Goal: Check status: Check status

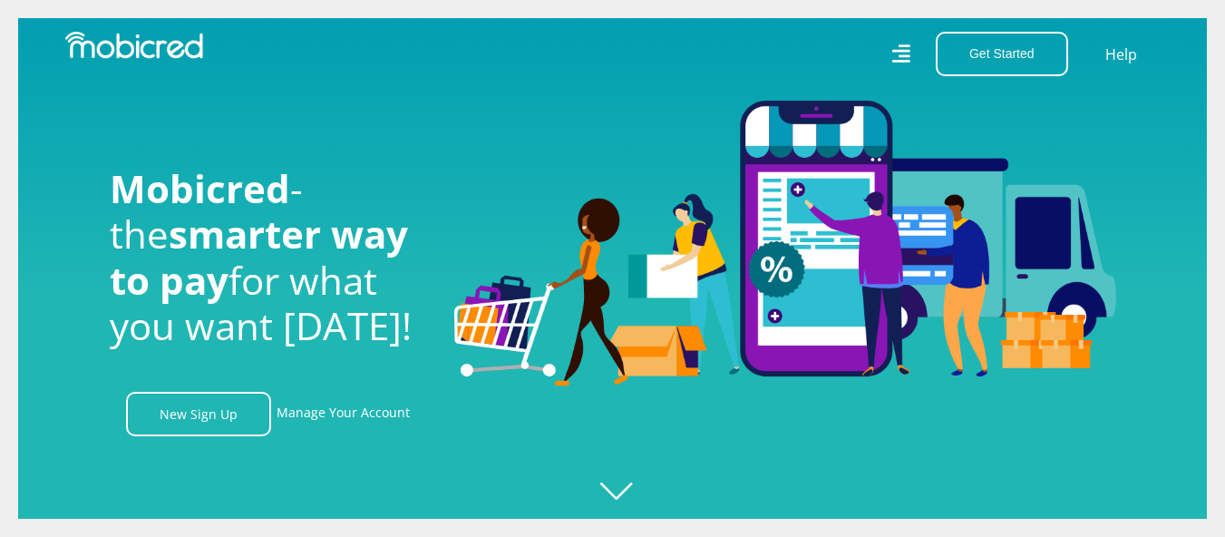
click at [326, 421] on link "Manage Your Account" at bounding box center [343, 414] width 133 height 44
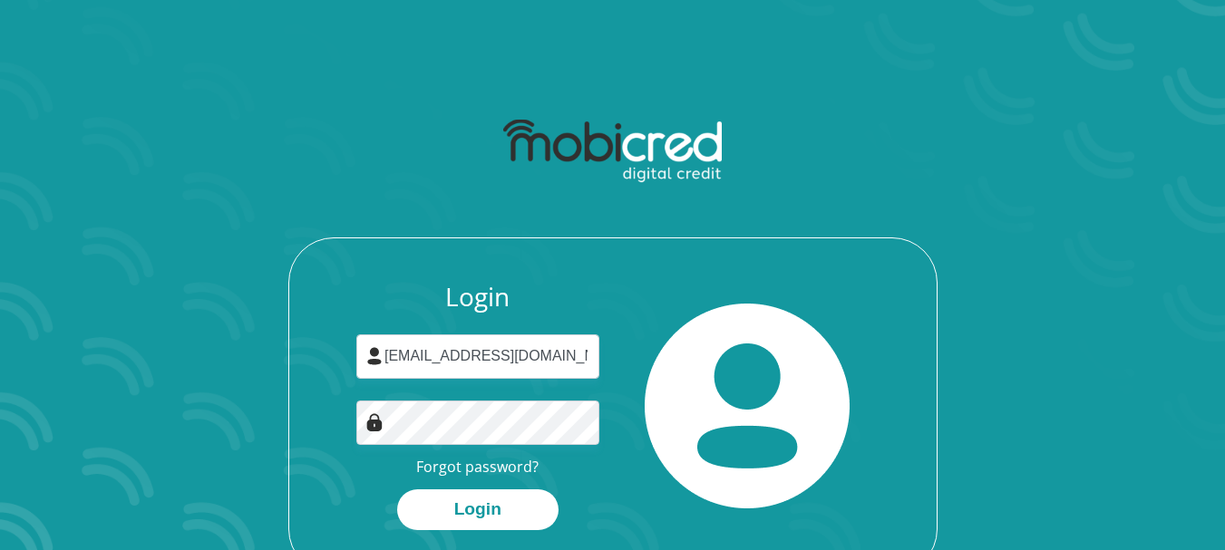
click at [516, 357] on input "seemaanthaminah@gmail.com" at bounding box center [477, 357] width 243 height 44
click at [507, 499] on button "Login" at bounding box center [477, 510] width 161 height 41
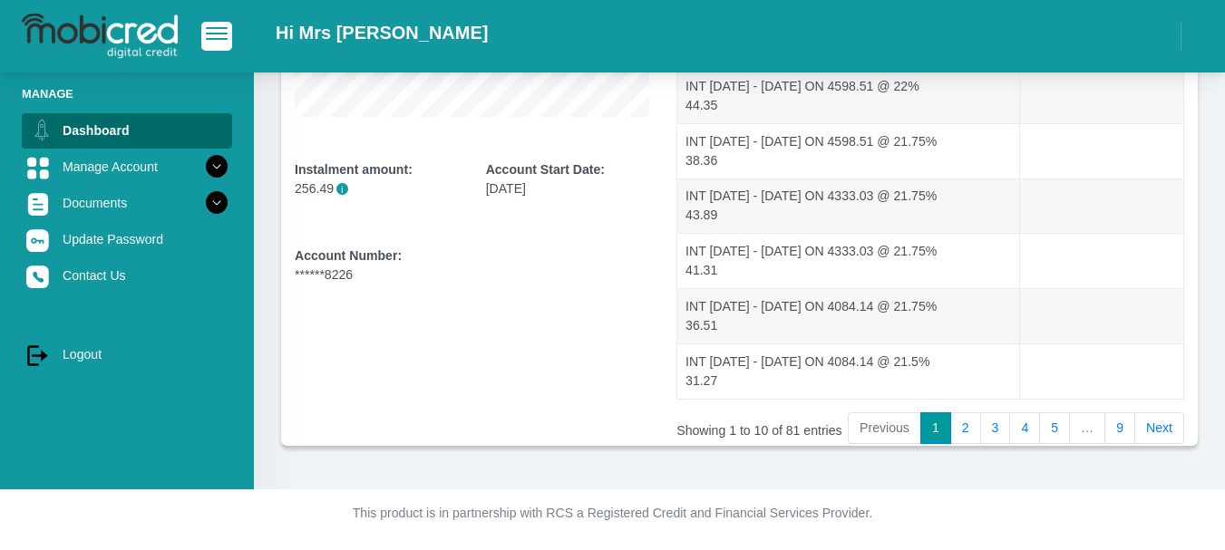
scroll to position [472, 0]
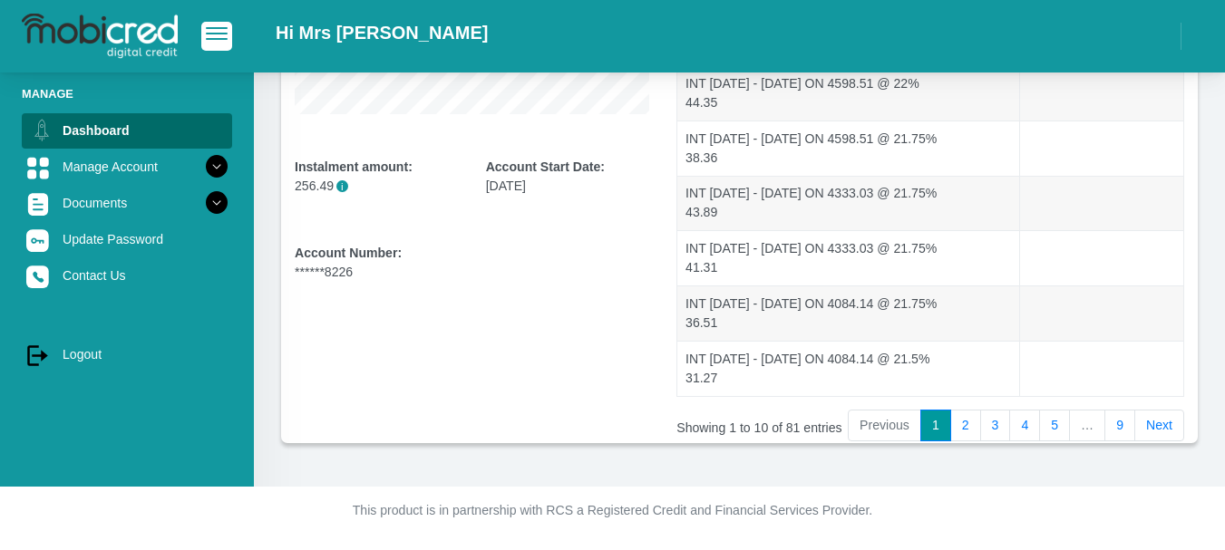
click at [1118, 432] on link "9" at bounding box center [1119, 426] width 31 height 33
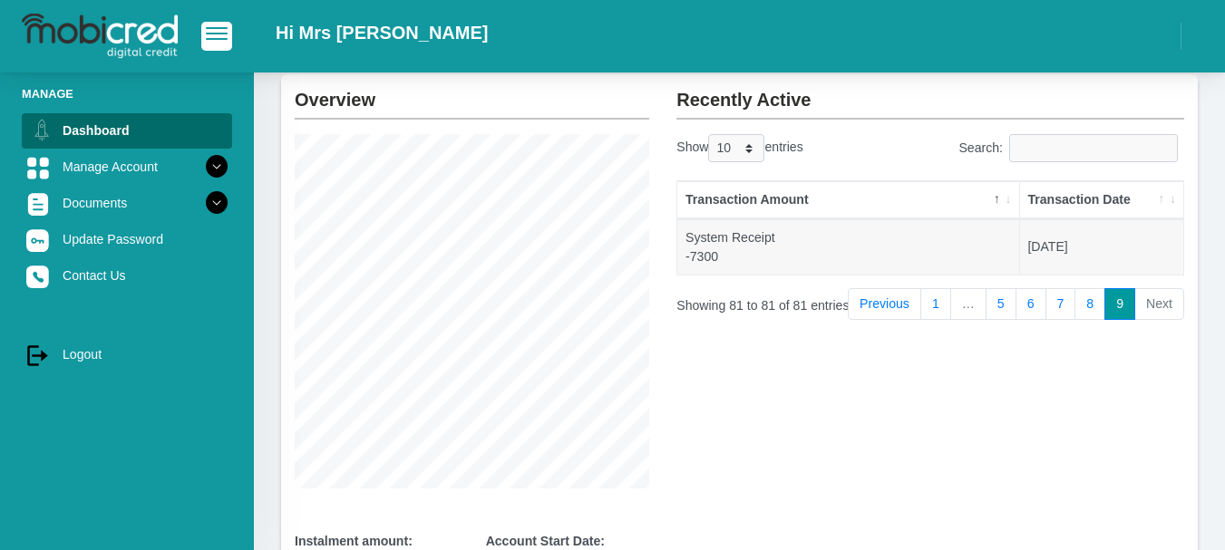
scroll to position [0, 0]
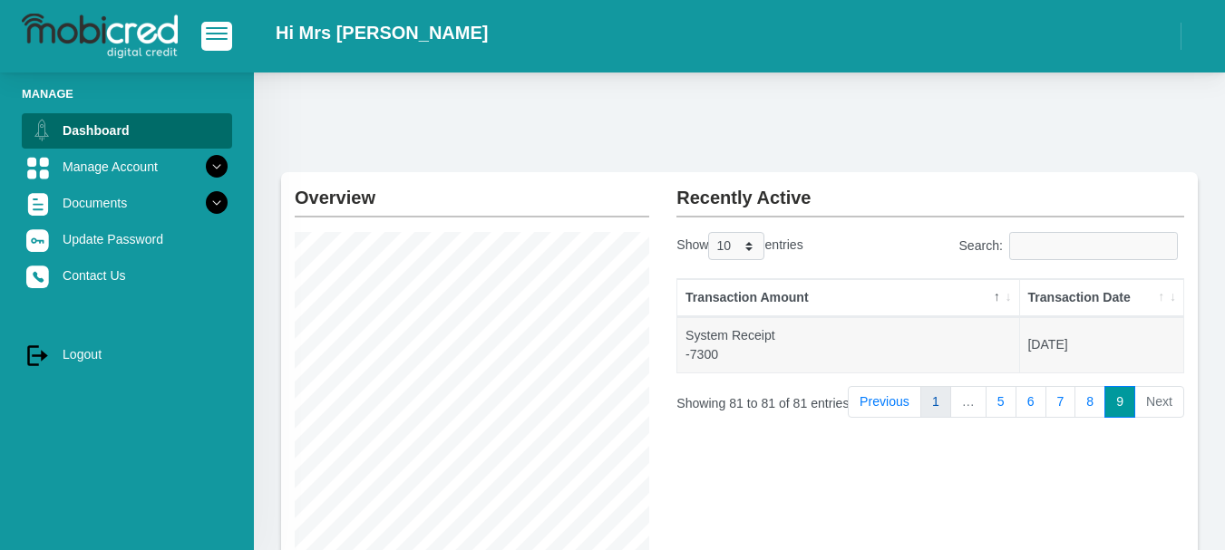
click at [943, 411] on link "1" at bounding box center [935, 402] width 31 height 33
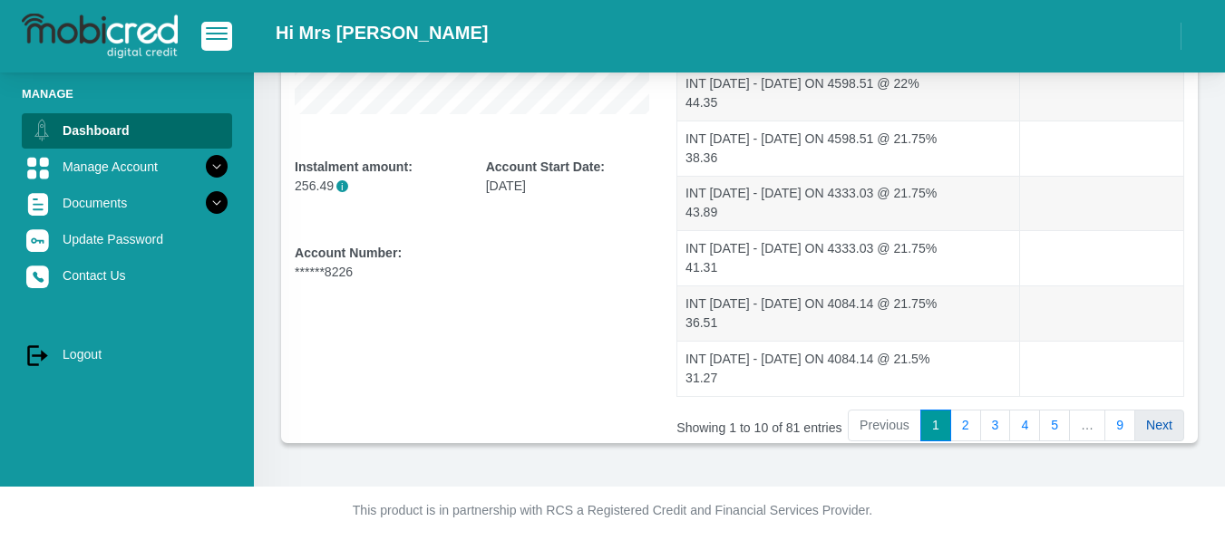
click at [1168, 423] on link "Next" at bounding box center [1159, 426] width 50 height 33
click at [1164, 426] on link "Next" at bounding box center [1159, 426] width 50 height 33
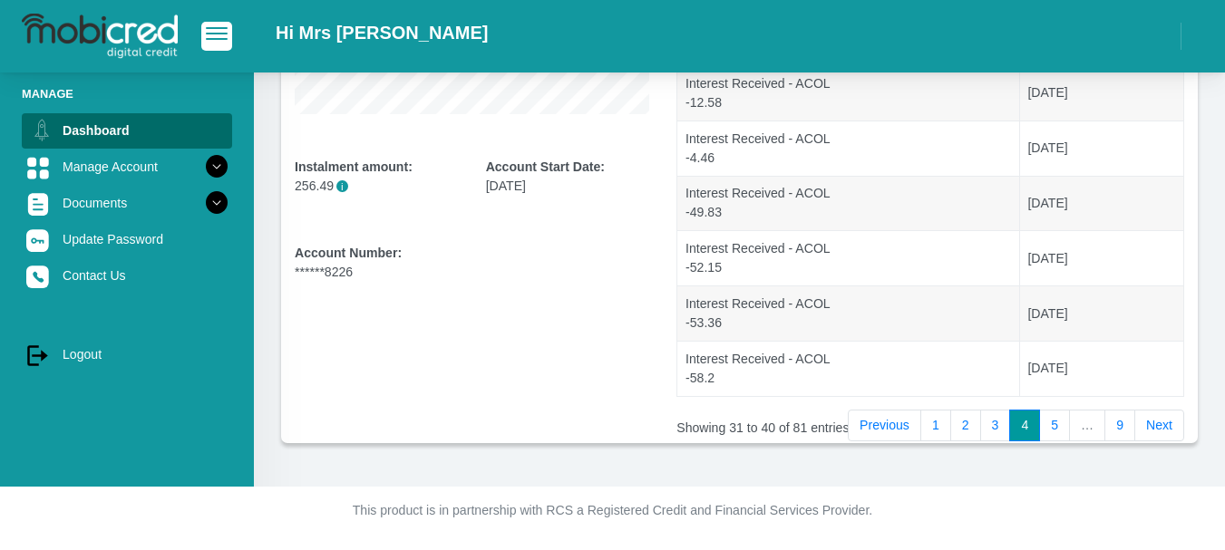
click at [1164, 426] on link "Next" at bounding box center [1159, 426] width 50 height 33
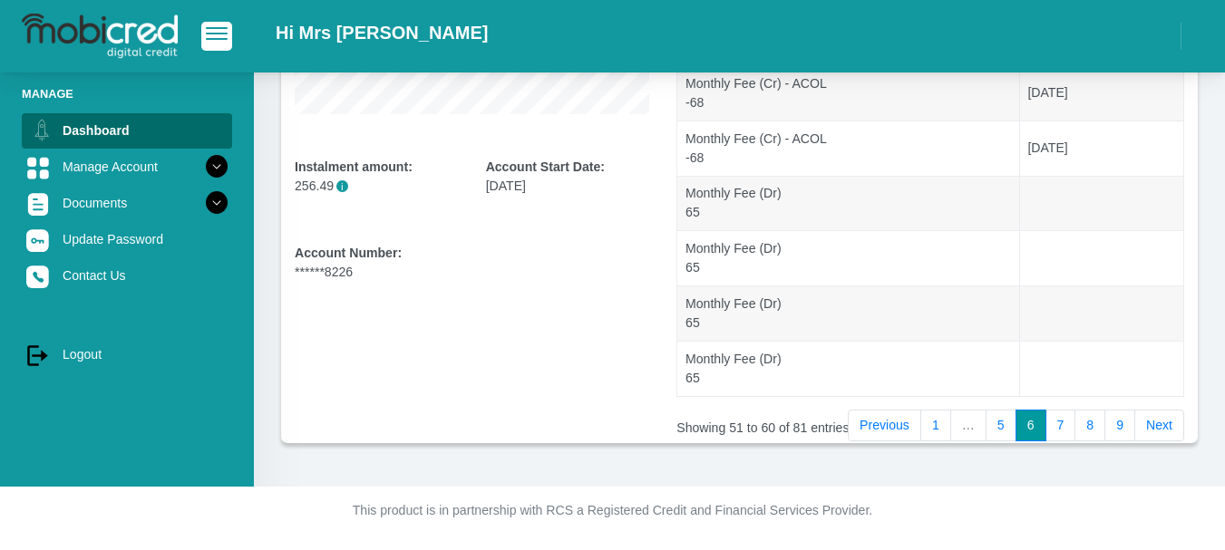
click at [1164, 426] on link "Next" at bounding box center [1159, 426] width 50 height 33
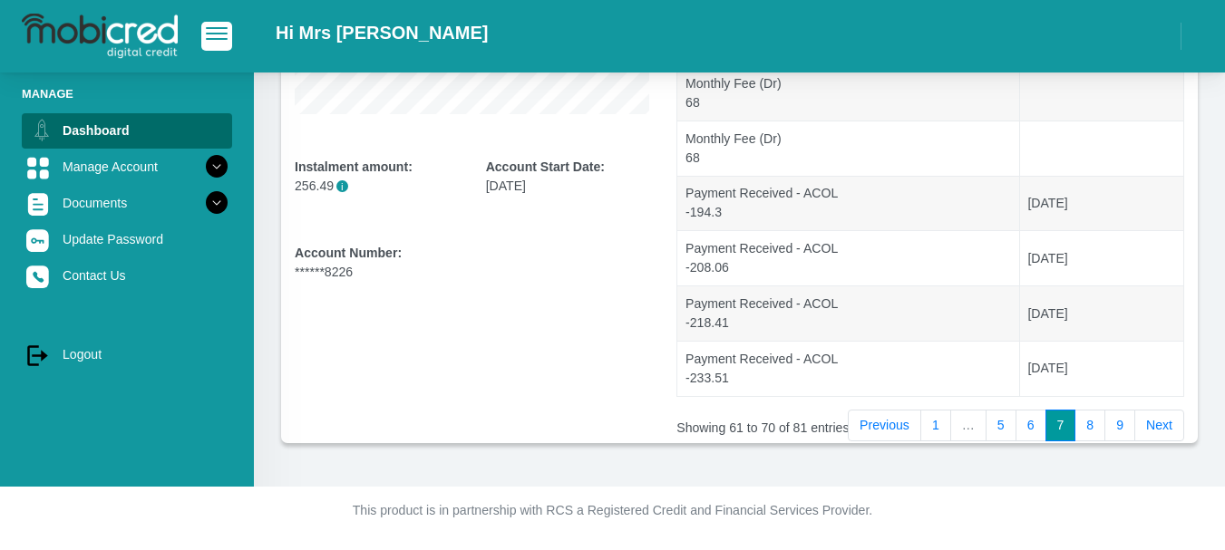
click at [1164, 426] on link "Next" at bounding box center [1159, 426] width 50 height 33
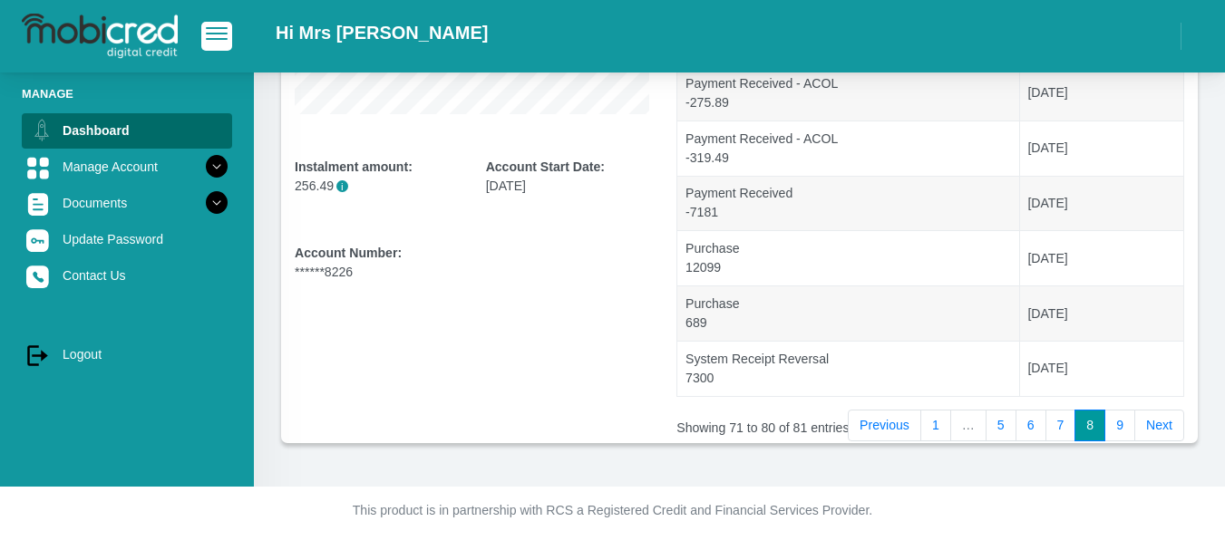
click at [1164, 426] on link "Next" at bounding box center [1159, 426] width 50 height 33
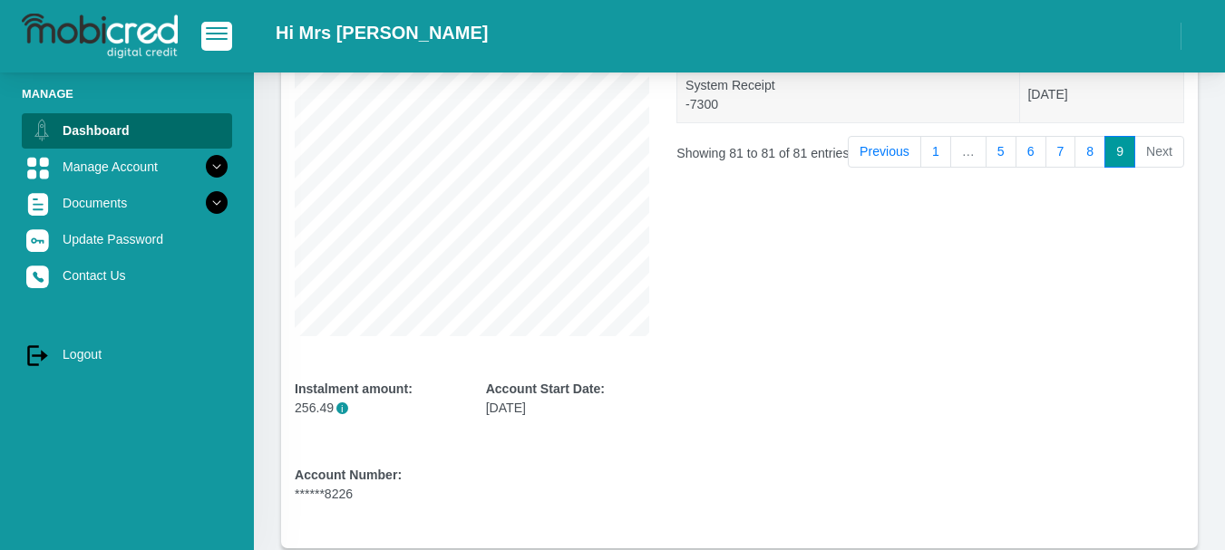
scroll to position [83, 0]
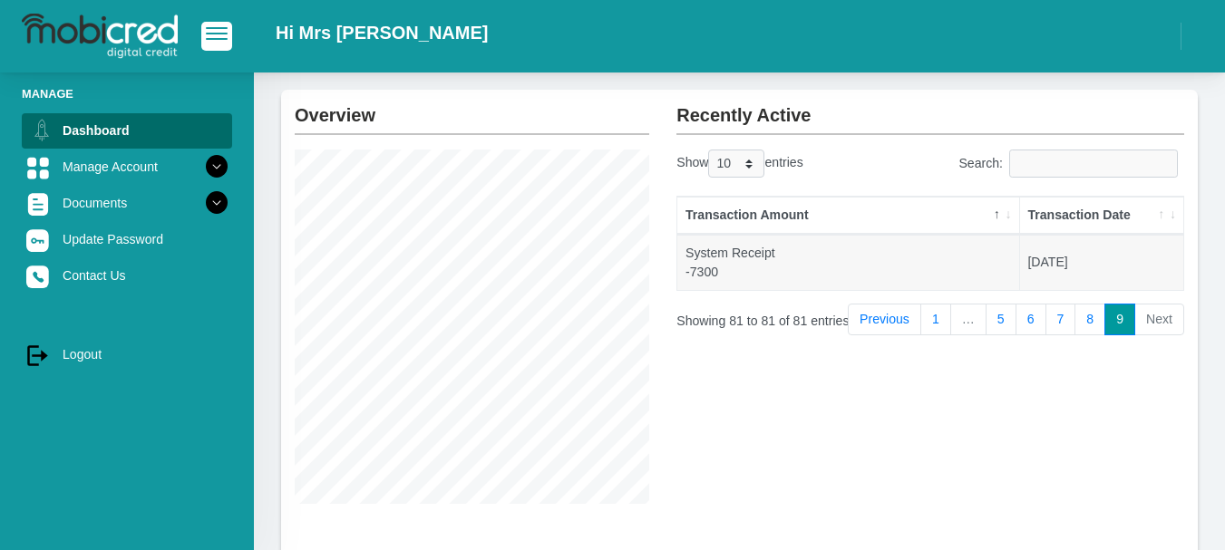
click at [1158, 318] on li "Next" at bounding box center [1159, 320] width 49 height 33
click at [1096, 319] on link "8" at bounding box center [1089, 320] width 31 height 33
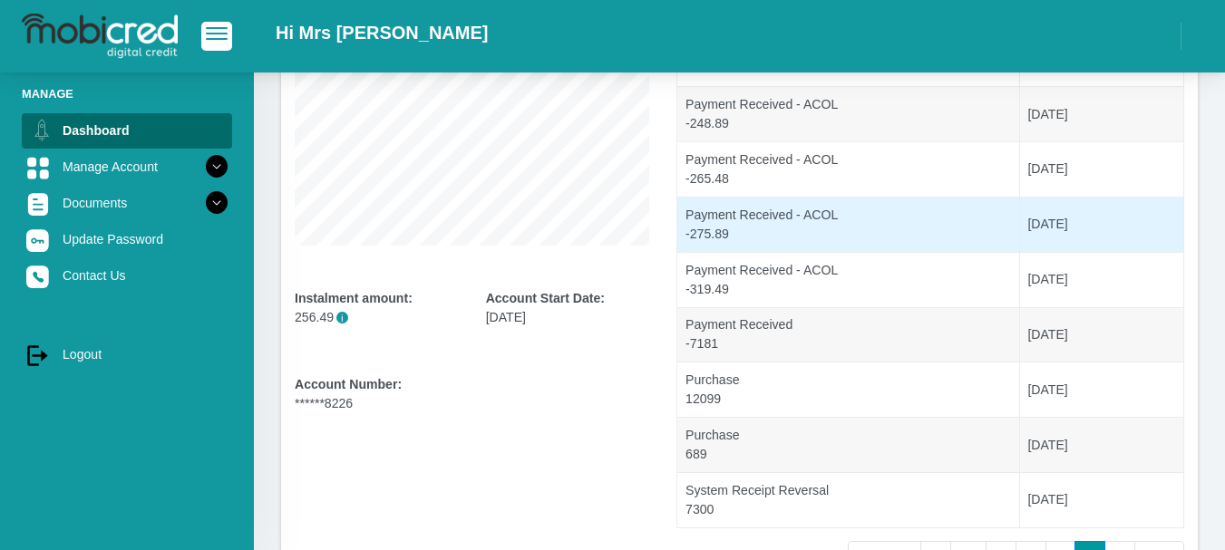
scroll to position [472, 0]
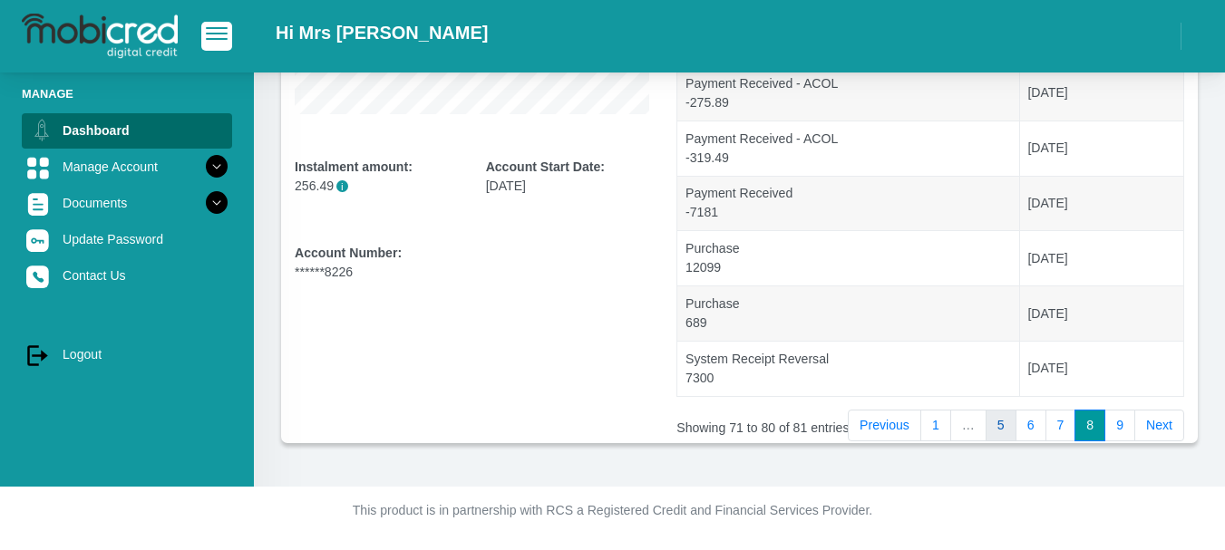
click at [1003, 427] on link "5" at bounding box center [1001, 426] width 31 height 33
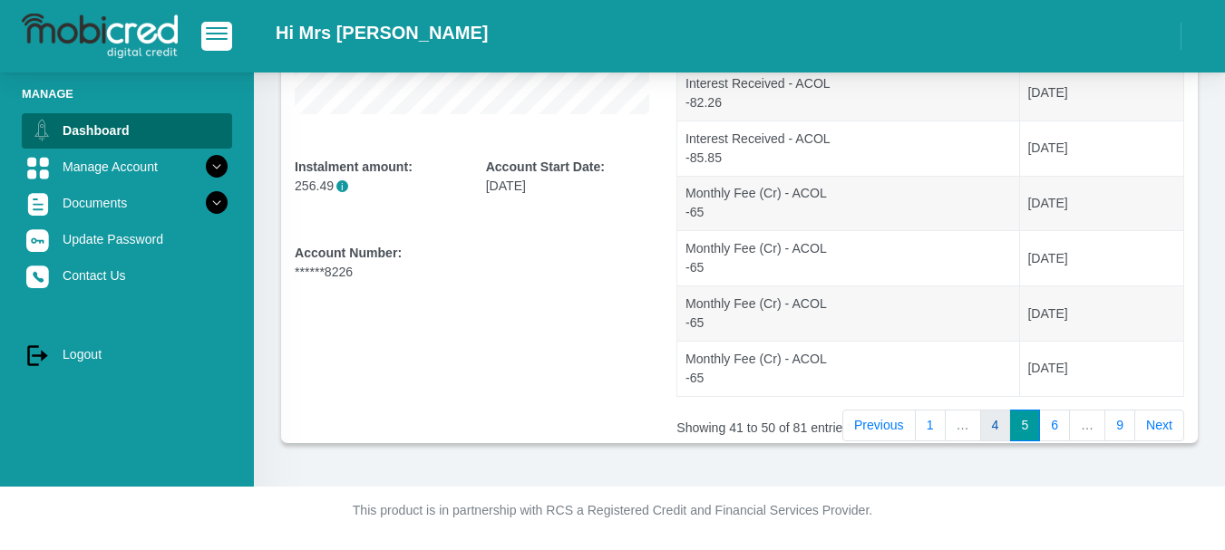
click at [1003, 423] on link "4" at bounding box center [995, 426] width 31 height 33
click at [1002, 429] on link "3" at bounding box center [995, 426] width 31 height 33
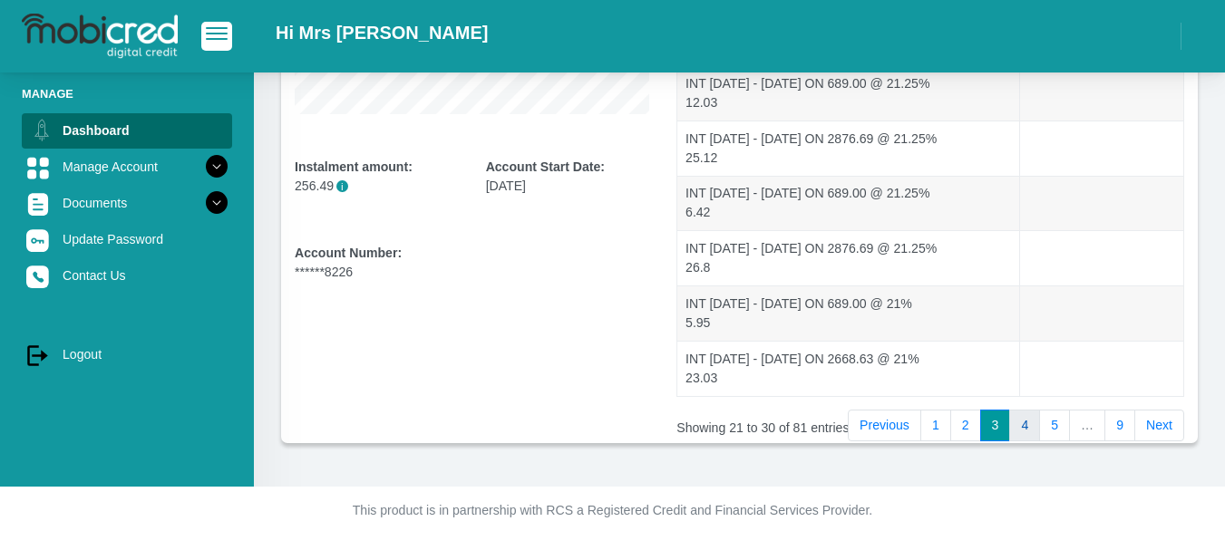
click at [1030, 423] on link "4" at bounding box center [1024, 426] width 31 height 33
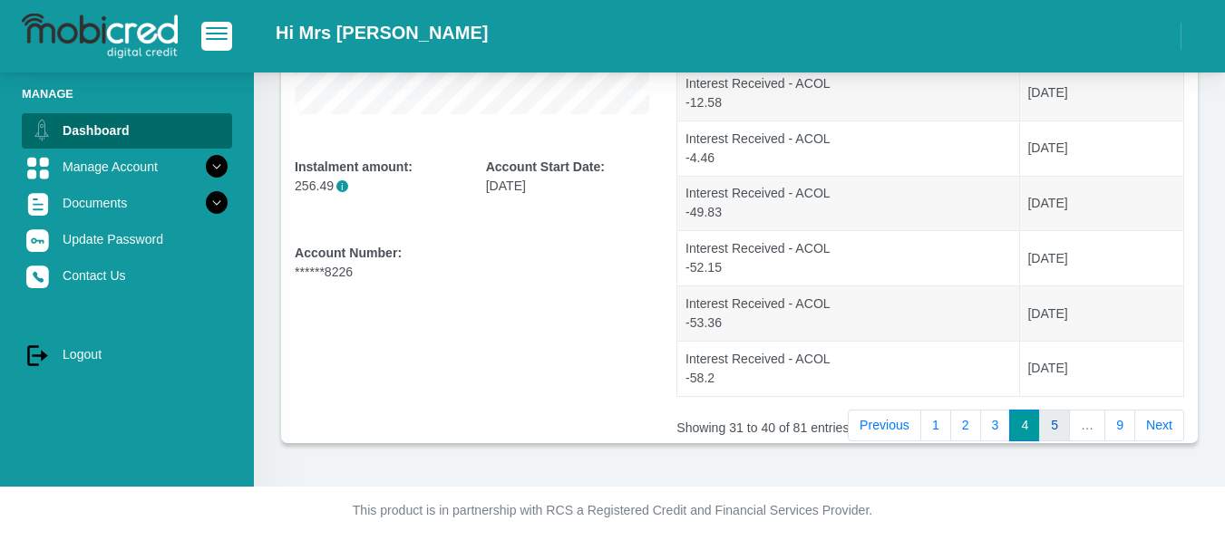
click at [1063, 424] on link "5" at bounding box center [1054, 426] width 31 height 33
click at [1061, 425] on link "6" at bounding box center [1054, 426] width 31 height 33
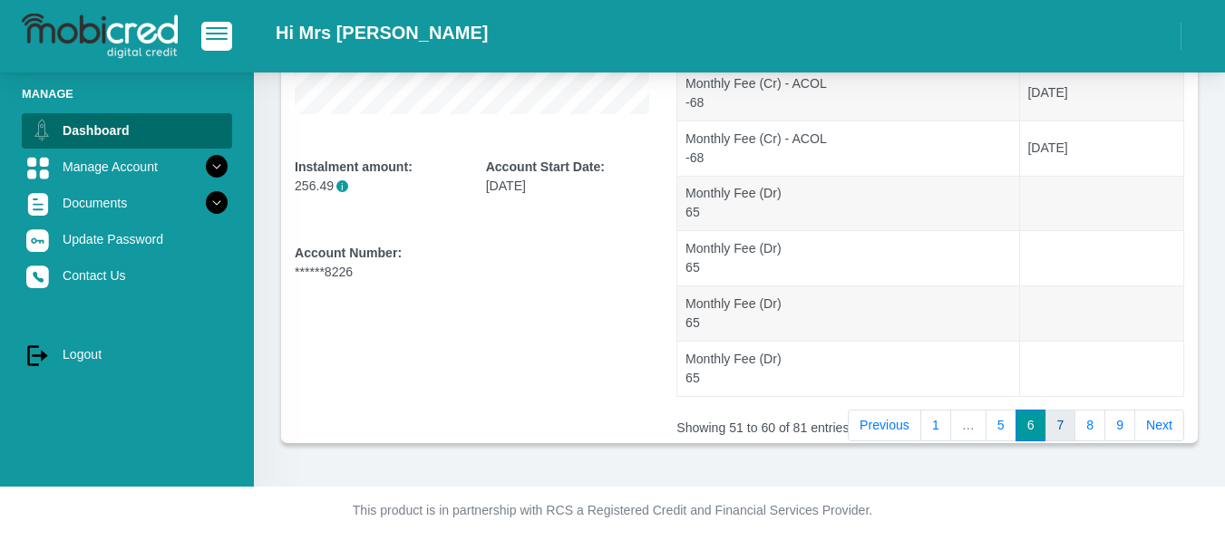
click at [1071, 428] on link "7" at bounding box center [1060, 426] width 31 height 33
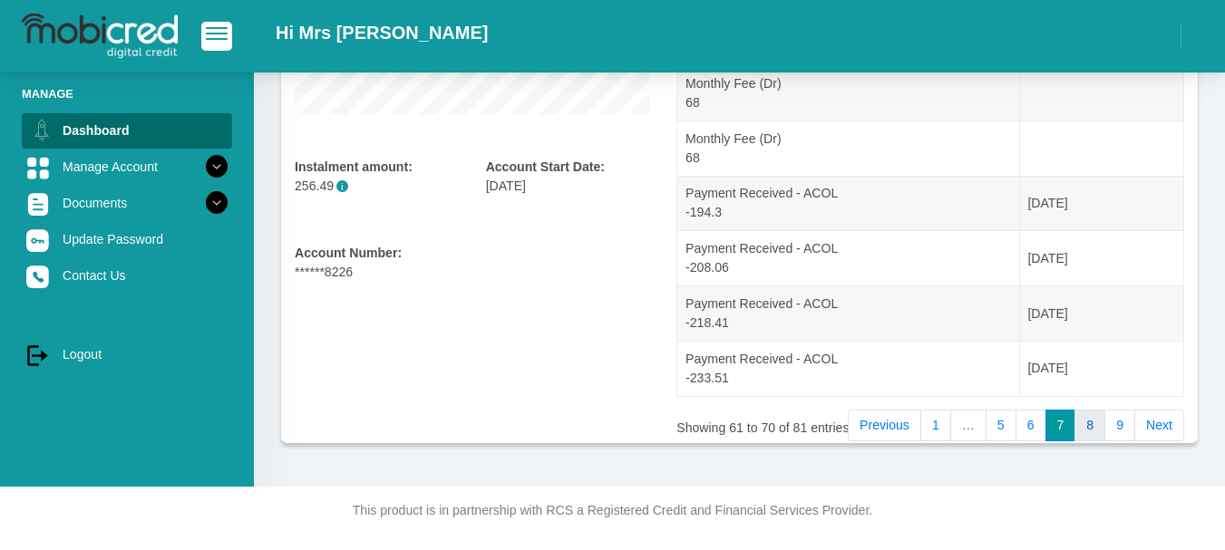
click at [1091, 427] on link "8" at bounding box center [1089, 426] width 31 height 33
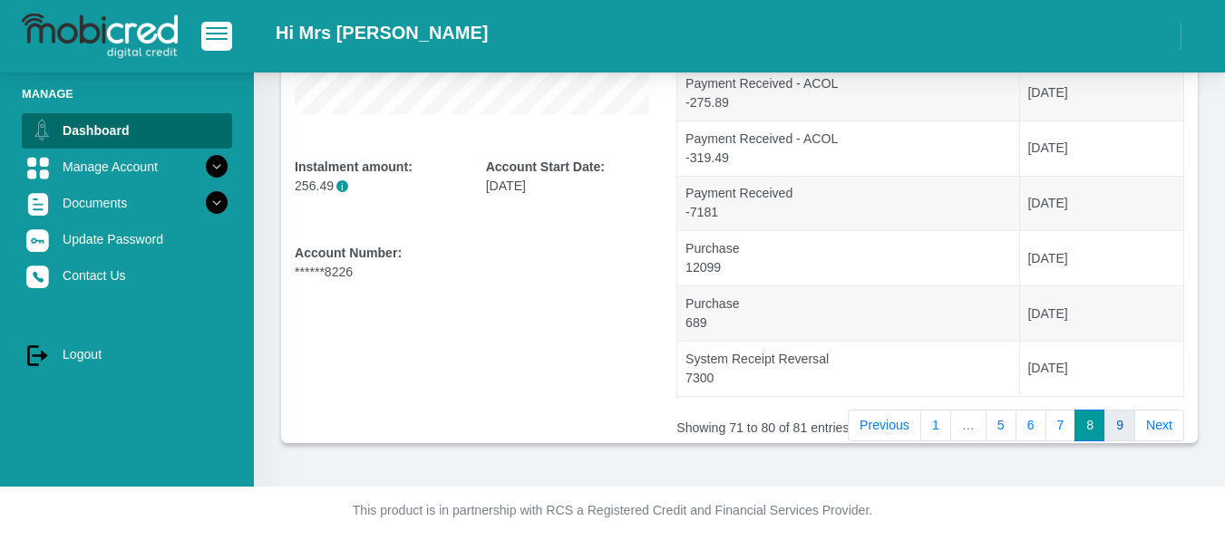
click at [1116, 427] on link "9" at bounding box center [1119, 426] width 31 height 33
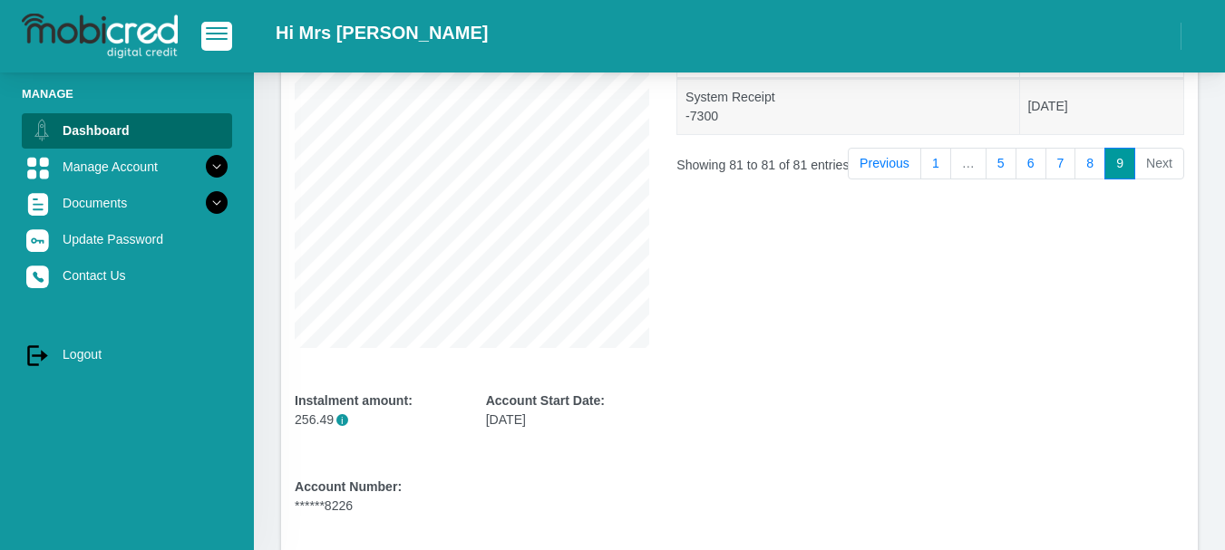
scroll to position [0, 0]
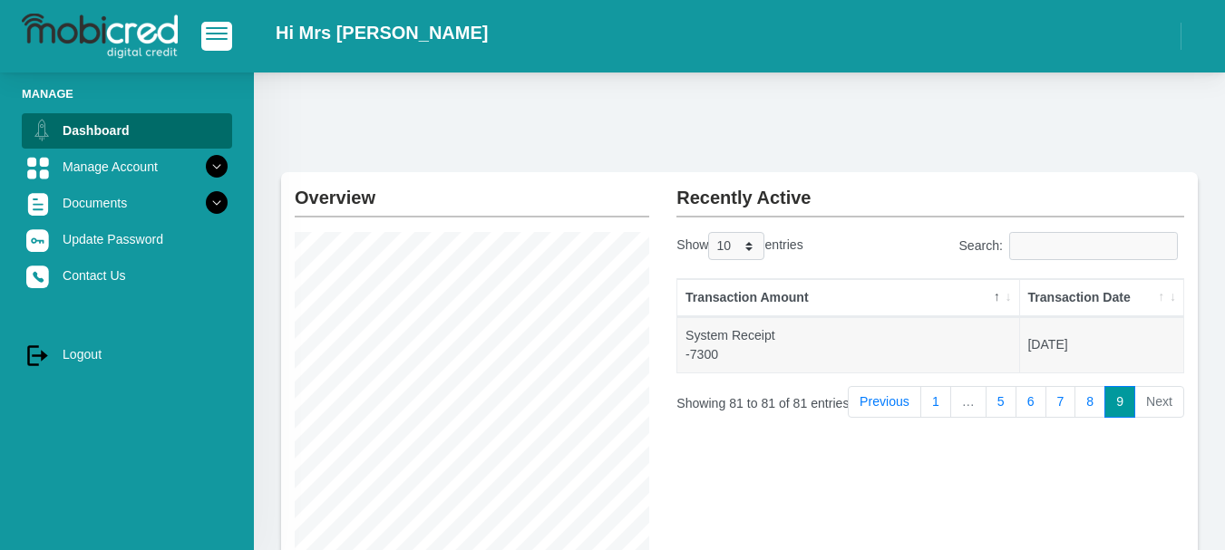
click at [951, 403] on link "1" at bounding box center [935, 402] width 31 height 33
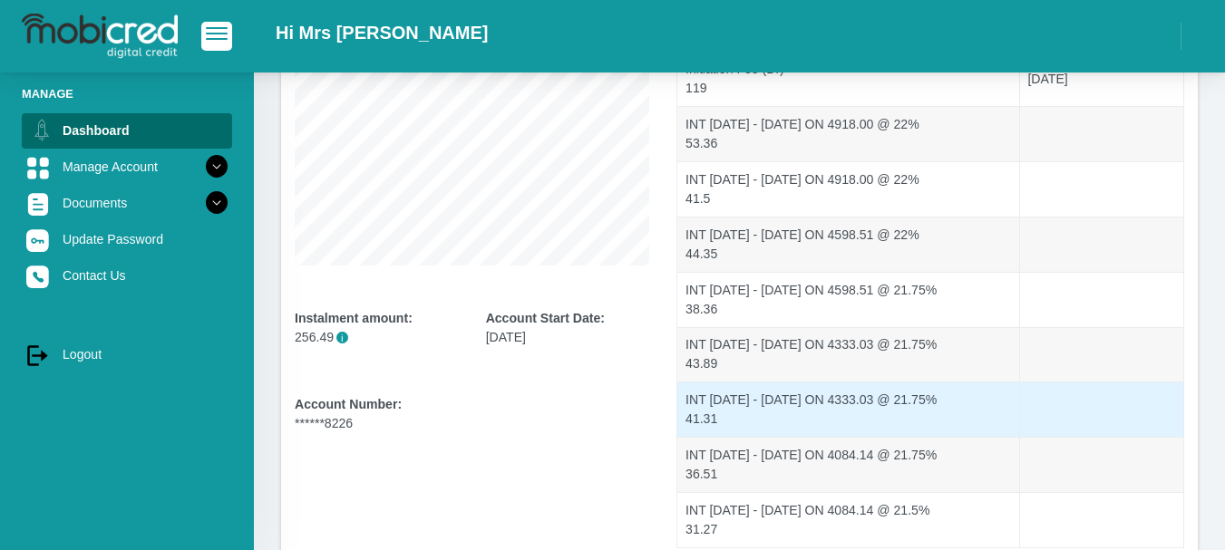
scroll to position [472, 0]
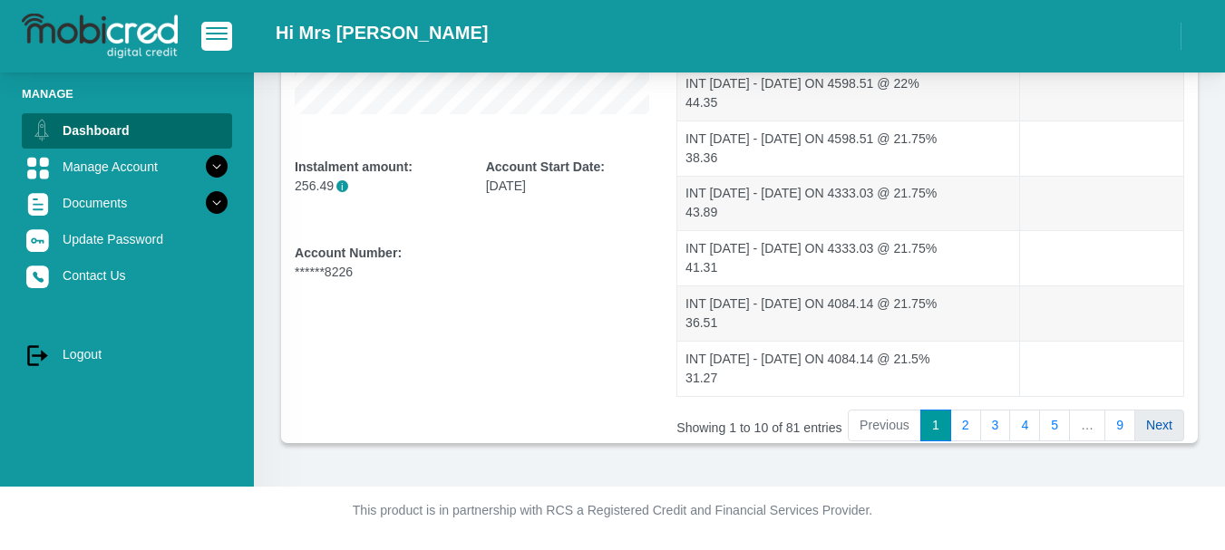
click at [1162, 424] on link "Next" at bounding box center [1159, 426] width 50 height 33
click at [947, 422] on link "1" at bounding box center [935, 426] width 31 height 33
click at [976, 427] on link "2" at bounding box center [965, 426] width 31 height 33
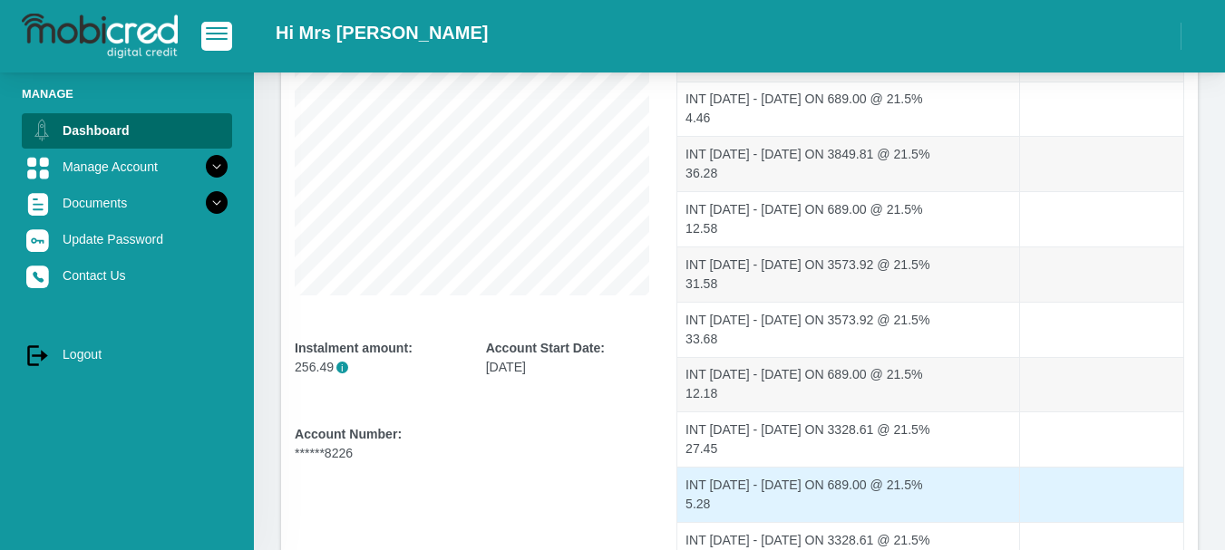
scroll to position [382, 0]
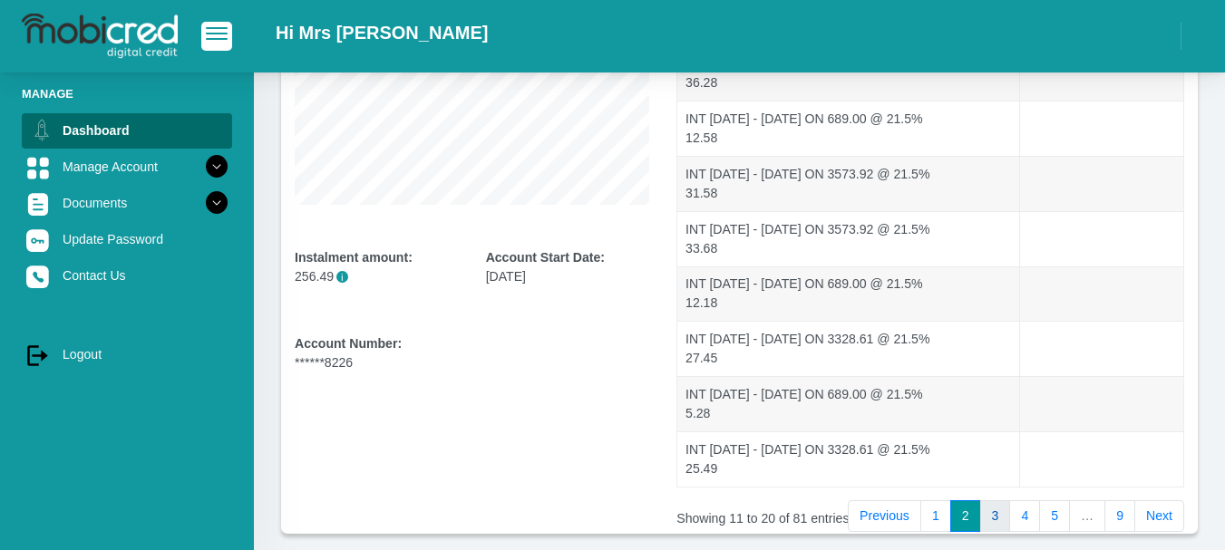
click at [995, 512] on link "3" at bounding box center [995, 517] width 31 height 33
click at [1031, 518] on link "4" at bounding box center [1024, 517] width 31 height 33
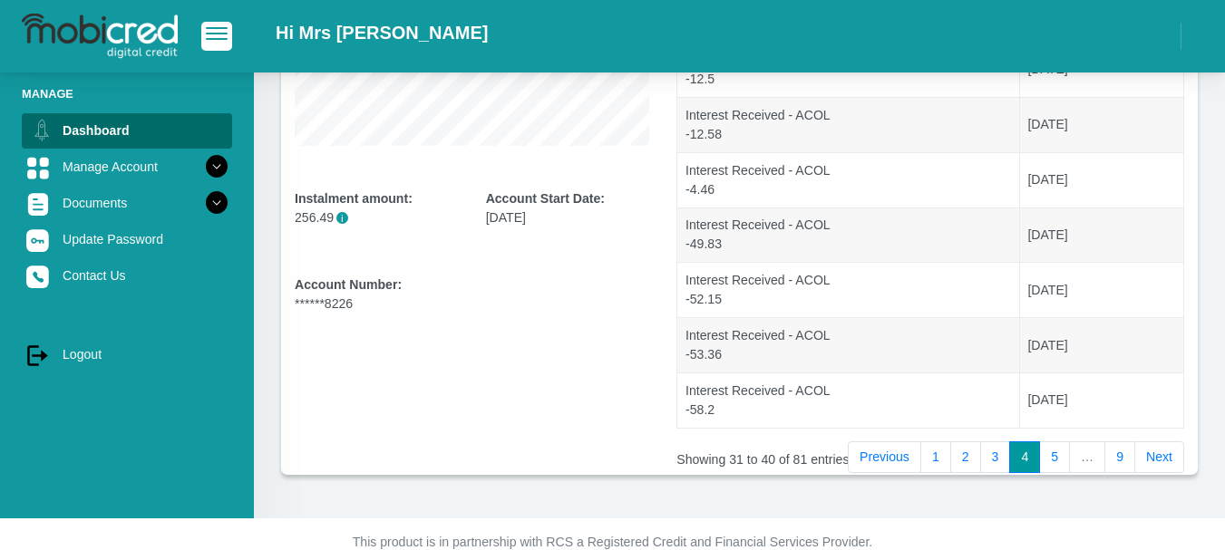
scroll to position [472, 0]
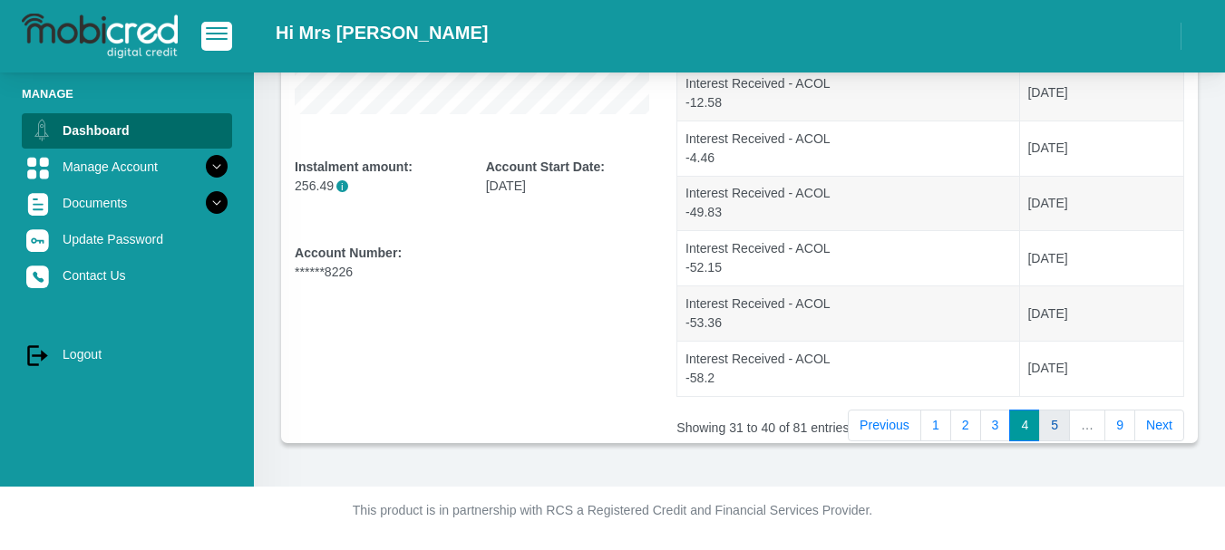
click at [1061, 427] on link "5" at bounding box center [1054, 426] width 31 height 33
click at [1062, 425] on link "6" at bounding box center [1054, 426] width 31 height 33
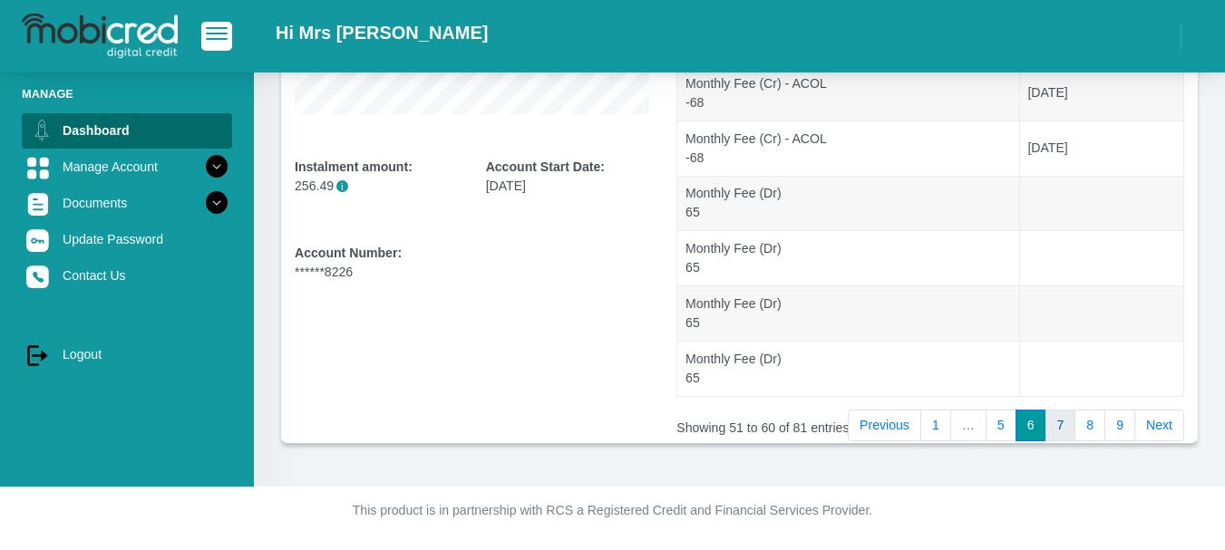
click at [1064, 421] on link "7" at bounding box center [1060, 426] width 31 height 33
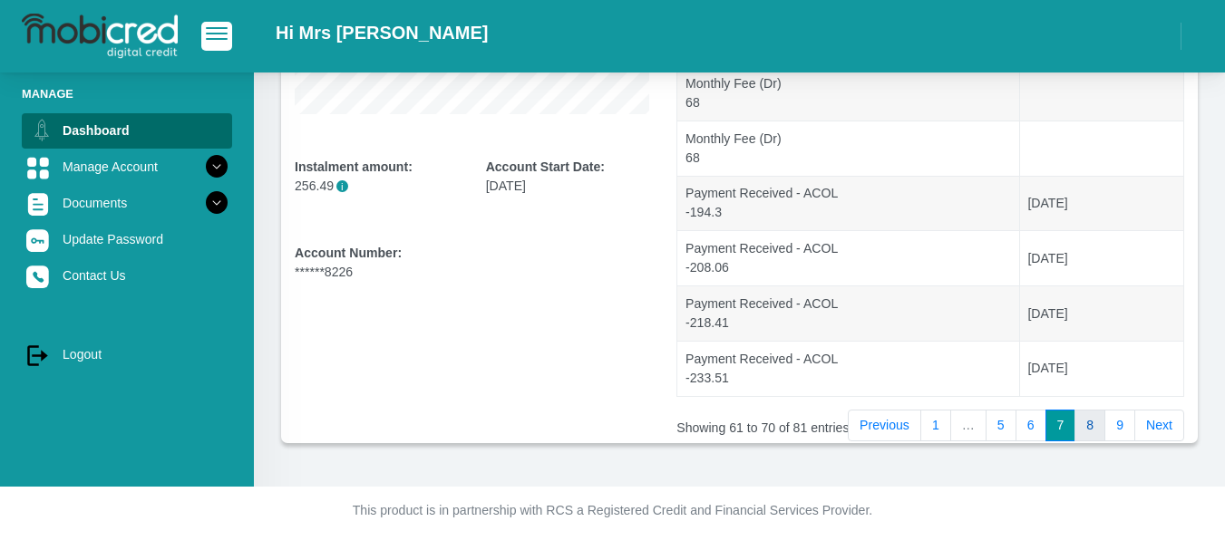
click at [1091, 430] on link "8" at bounding box center [1089, 426] width 31 height 33
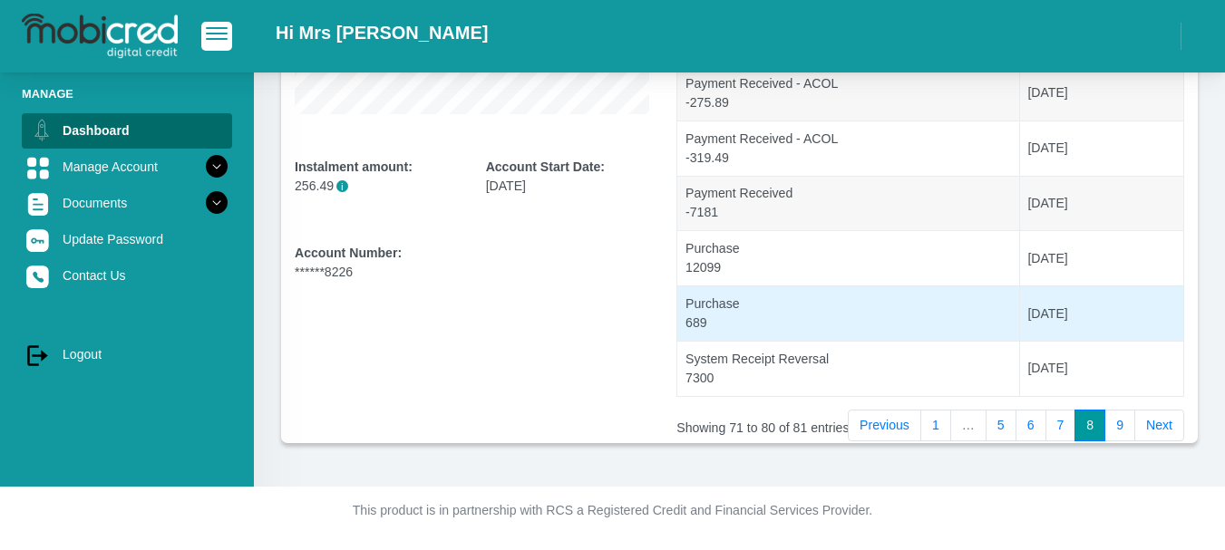
click at [718, 321] on td "Purchase 689" at bounding box center [848, 313] width 342 height 55
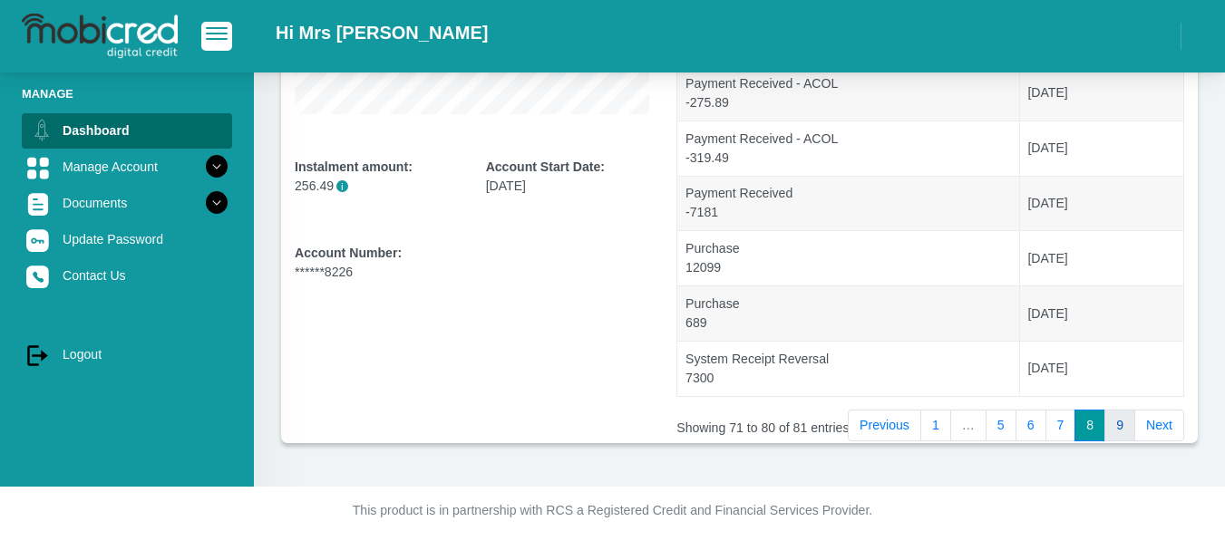
click at [1123, 424] on link "9" at bounding box center [1119, 426] width 31 height 33
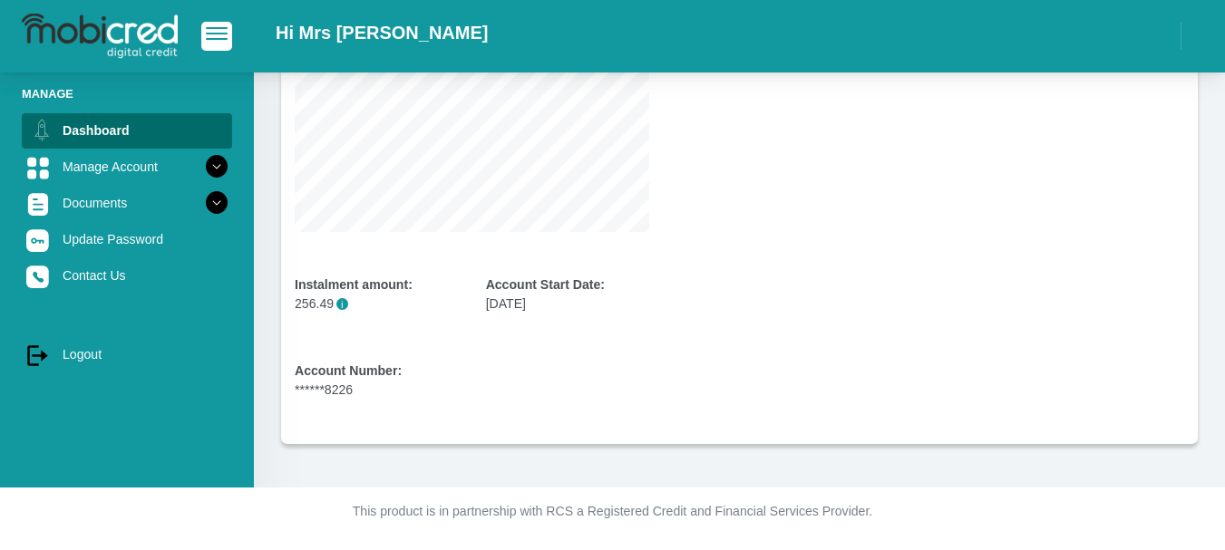
scroll to position [355, 0]
